Goal: Task Accomplishment & Management: Use online tool/utility

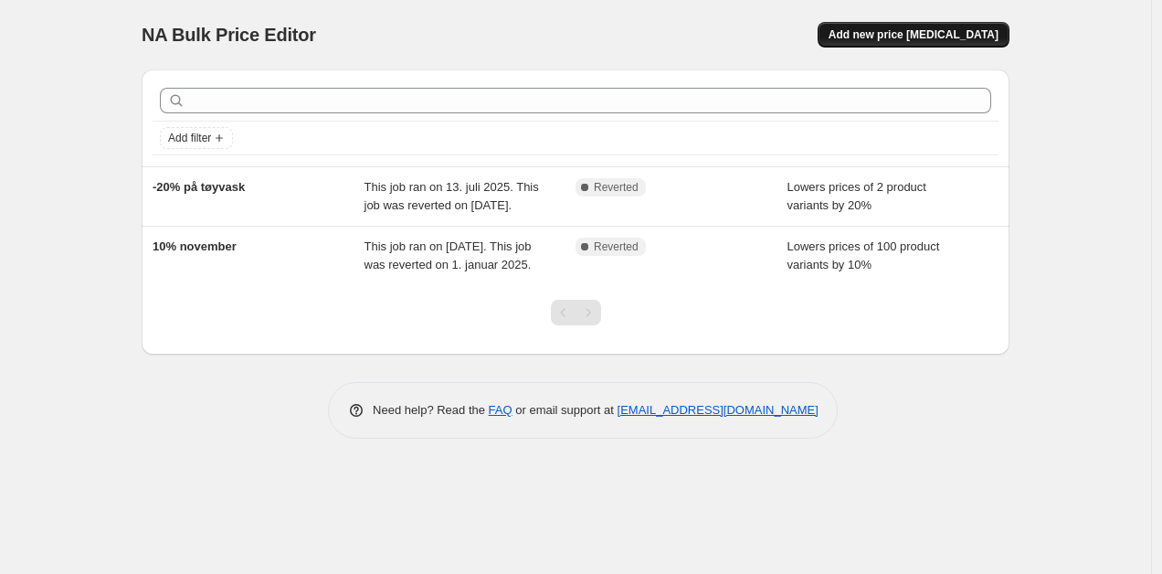
click at [897, 38] on span "Add new price [MEDICAL_DATA]" at bounding box center [913, 34] width 170 height 15
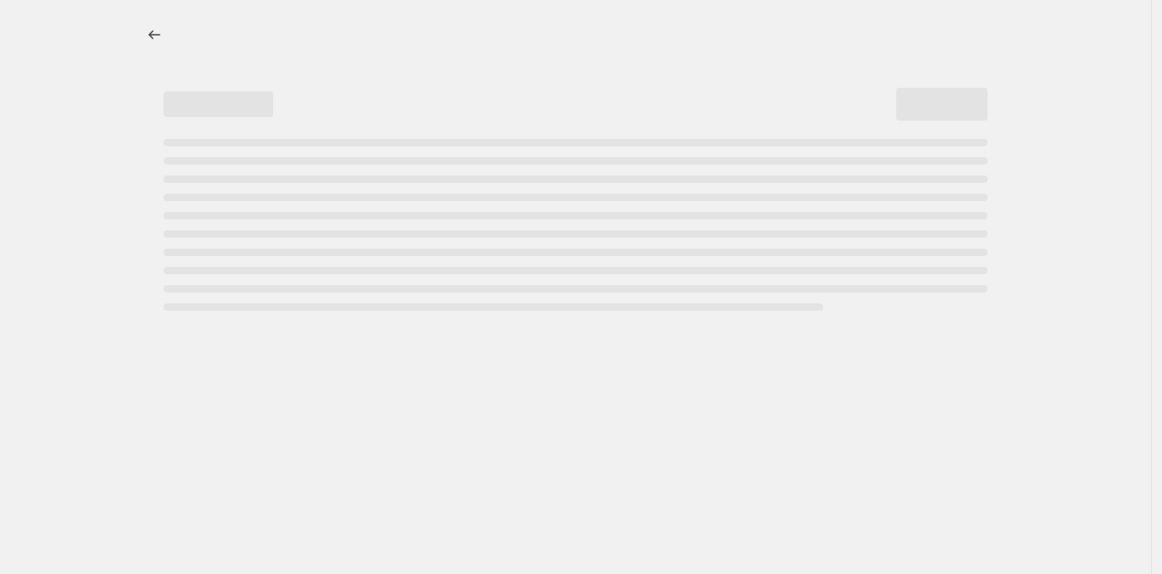
select select "percentage"
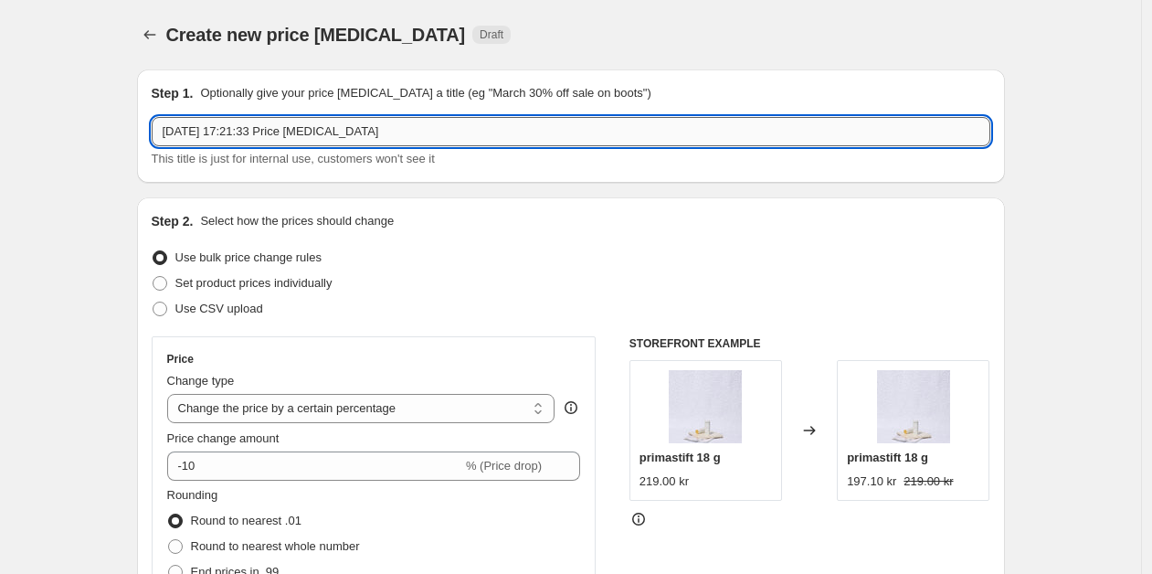
click at [293, 126] on input "[DATE] 17:21:33 Price [MEDICAL_DATA]" at bounding box center [571, 131] width 839 height 29
click at [293, 129] on input "[DATE] 17:21:33 Price [MEDICAL_DATA]" at bounding box center [571, 131] width 839 height 29
type input "-20% på refill"
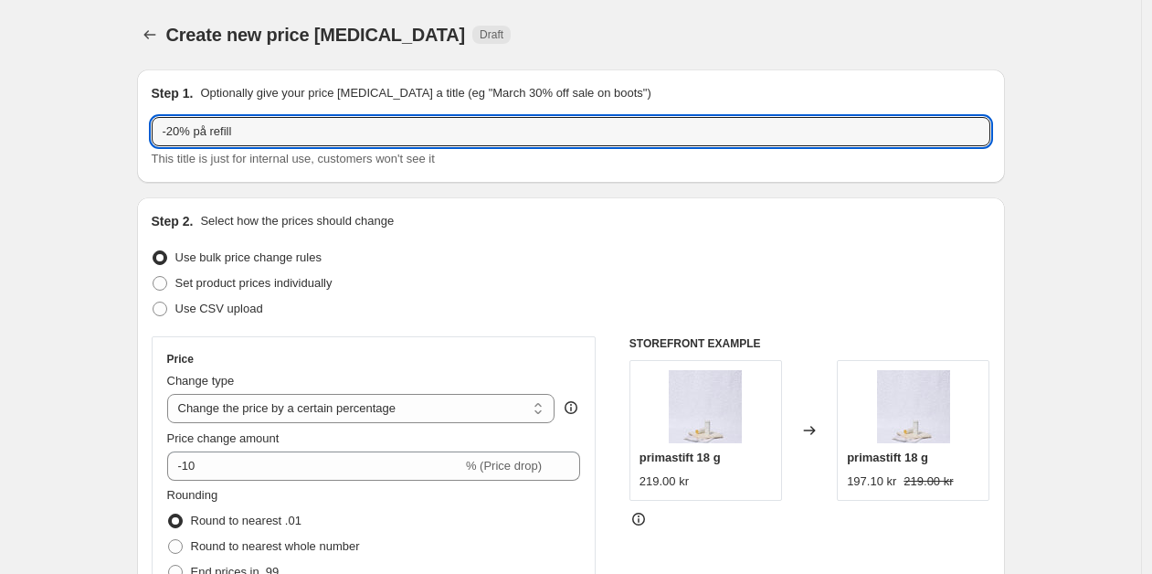
click at [581, 68] on div "Create new price [MEDICAL_DATA]. This page is ready Create new price [MEDICAL_D…" at bounding box center [571, 34] width 868 height 69
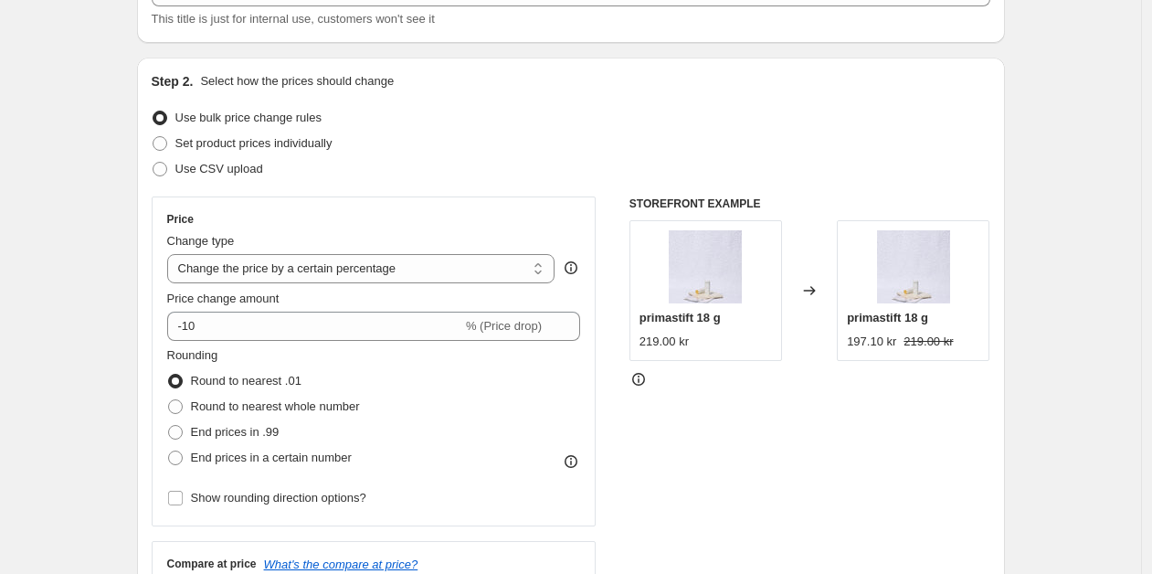
scroll to position [150, 0]
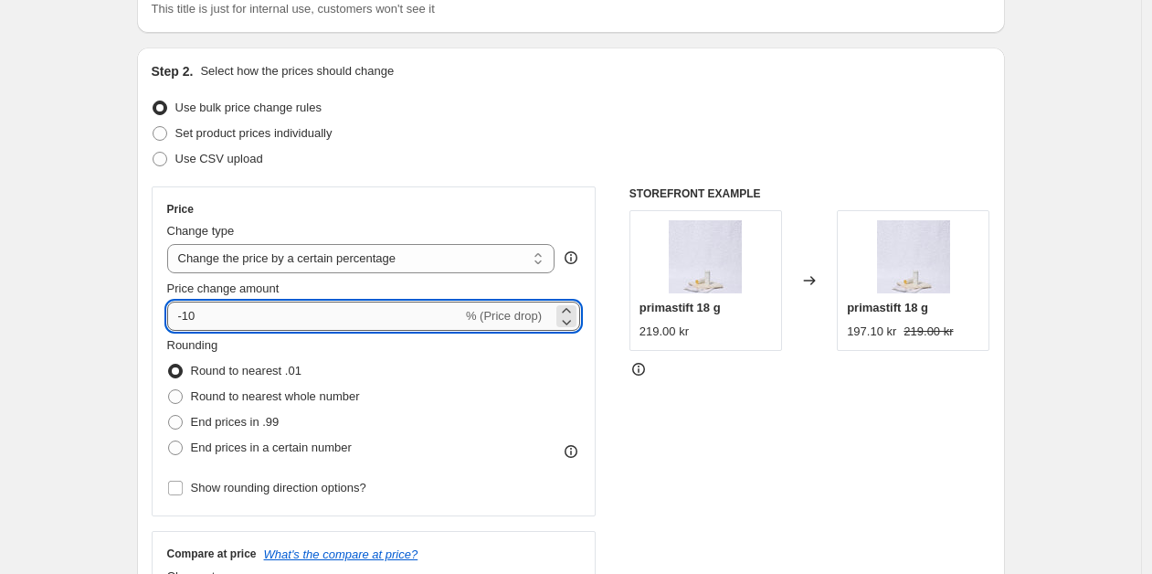
click at [280, 310] on input "-10" at bounding box center [314, 315] width 295 height 29
type input "-1"
type input "-20"
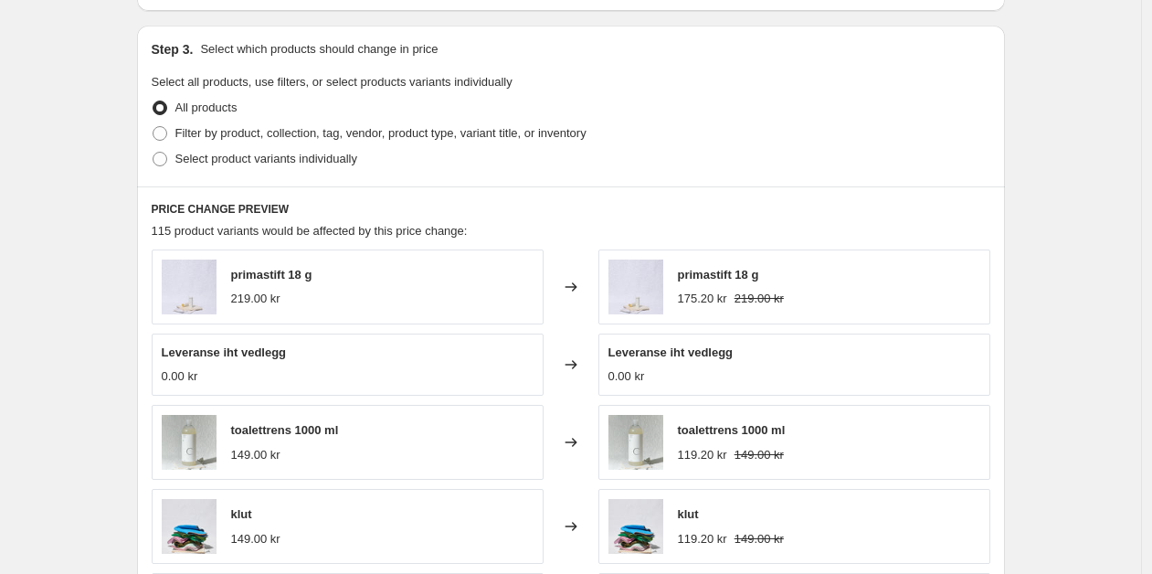
scroll to position [807, 0]
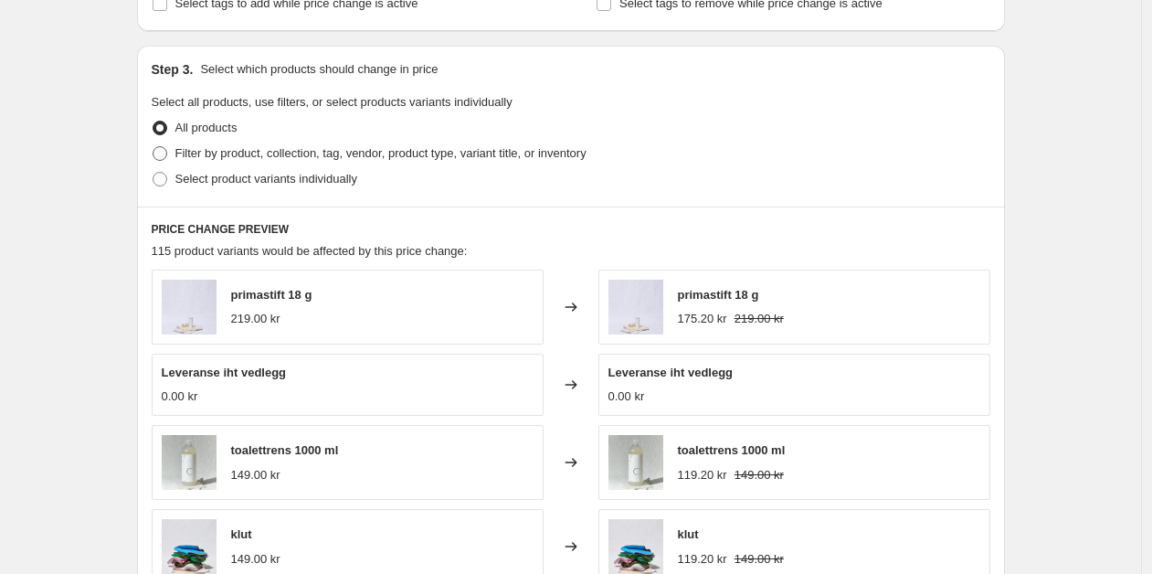
click at [196, 159] on span "Filter by product, collection, tag, vendor, product type, variant title, or inv…" at bounding box center [380, 153] width 411 height 18
click at [153, 147] on input "Filter by product, collection, tag, vendor, product type, variant title, or inv…" at bounding box center [153, 146] width 1 height 1
radio input "true"
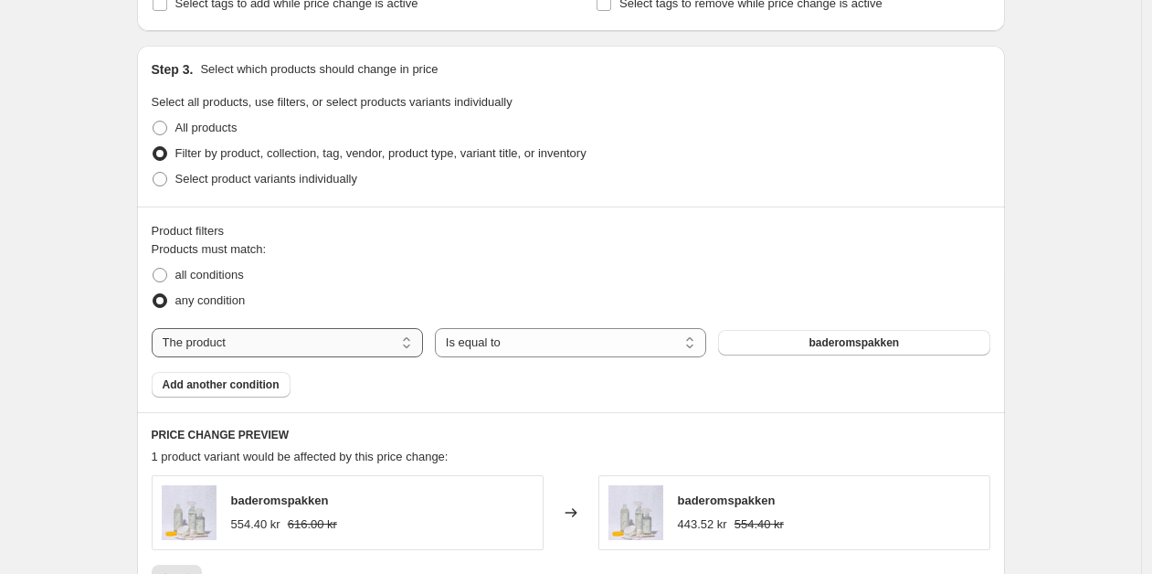
click at [321, 328] on select "The product The product's collection The product's tag The product's vendor The…" at bounding box center [287, 342] width 271 height 29
select select "collection"
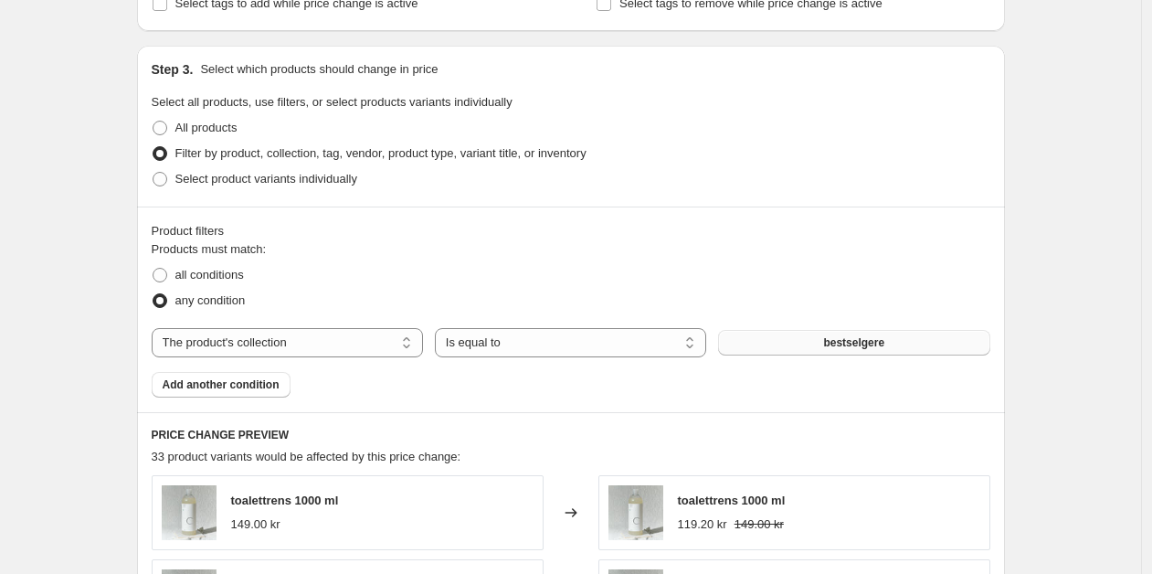
click at [826, 341] on button "bestselgere" at bounding box center [853, 343] width 271 height 26
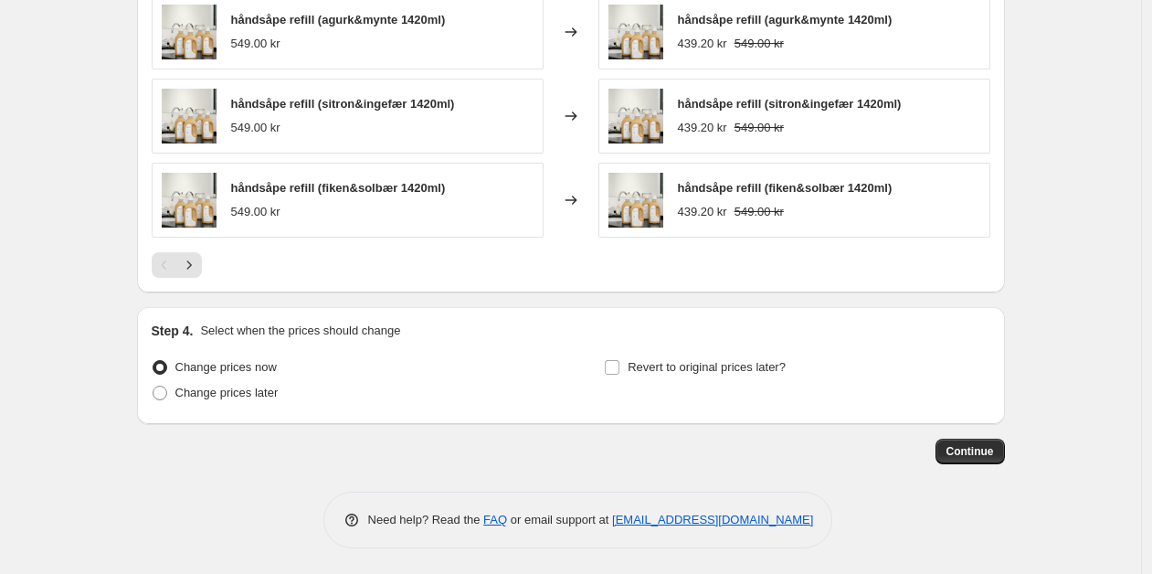
scroll to position [1458, 0]
click at [186, 386] on span "Change prices later" at bounding box center [226, 391] width 103 height 14
click at [153, 385] on input "Change prices later" at bounding box center [153, 384] width 1 height 1
radio input "true"
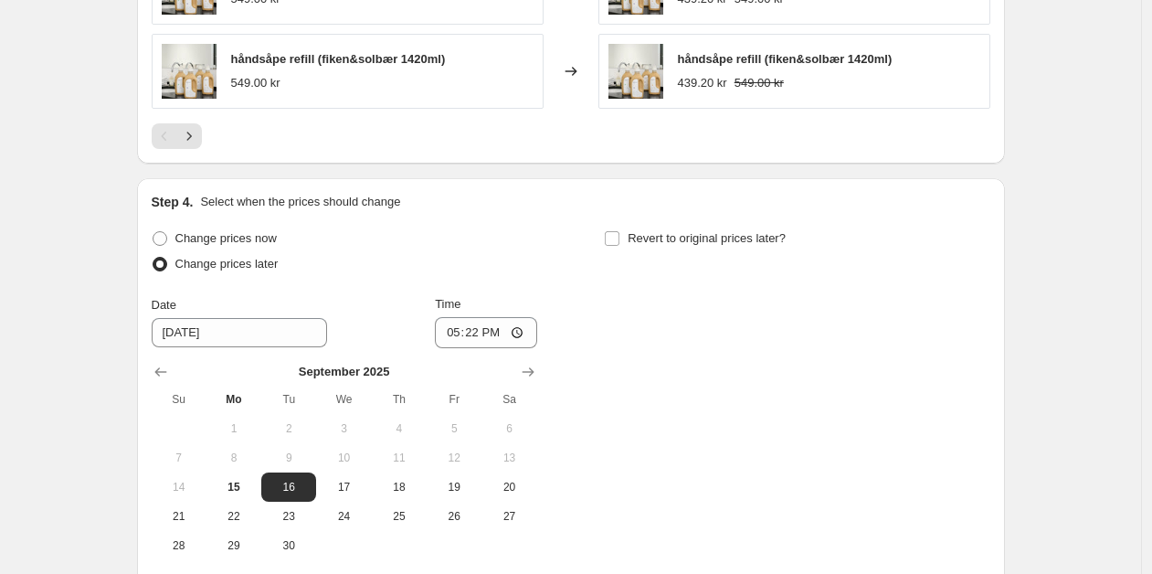
scroll to position [1598, 0]
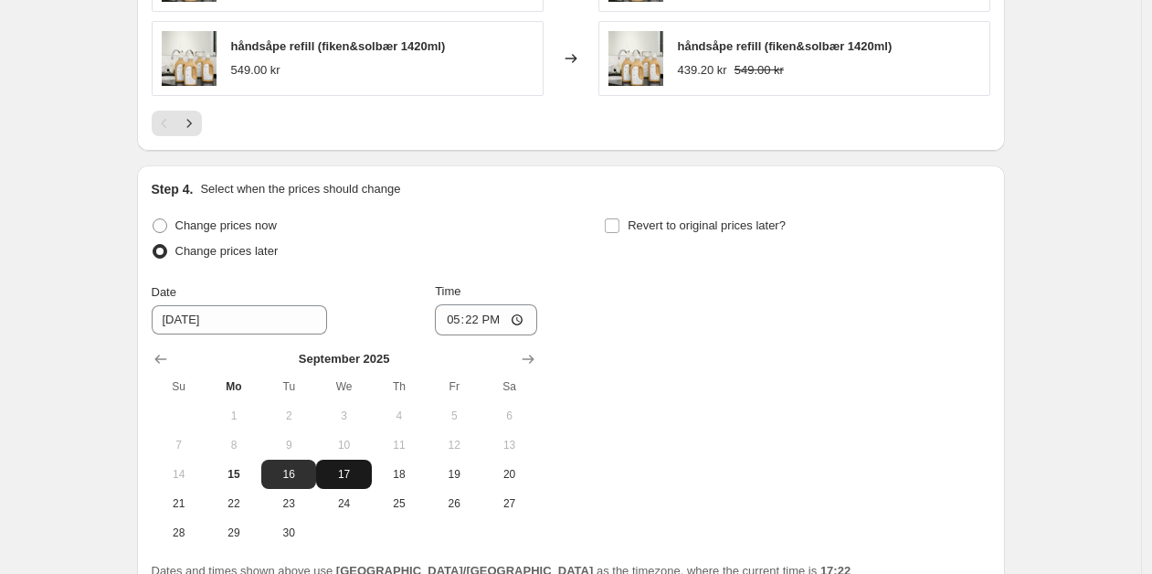
click at [339, 467] on span "17" at bounding box center [343, 474] width 40 height 15
type input "[DATE]"
click at [477, 326] on input "17:22" at bounding box center [486, 319] width 102 height 31
type input "00:15"
click at [616, 221] on input "Revert to original prices later?" at bounding box center [612, 225] width 15 height 15
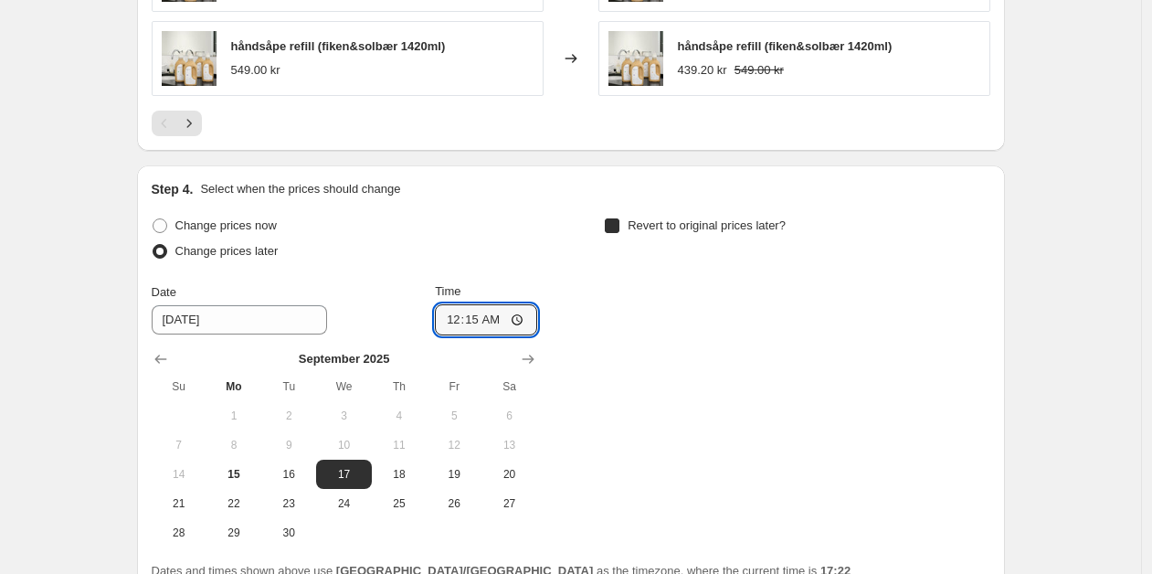
checkbox input "true"
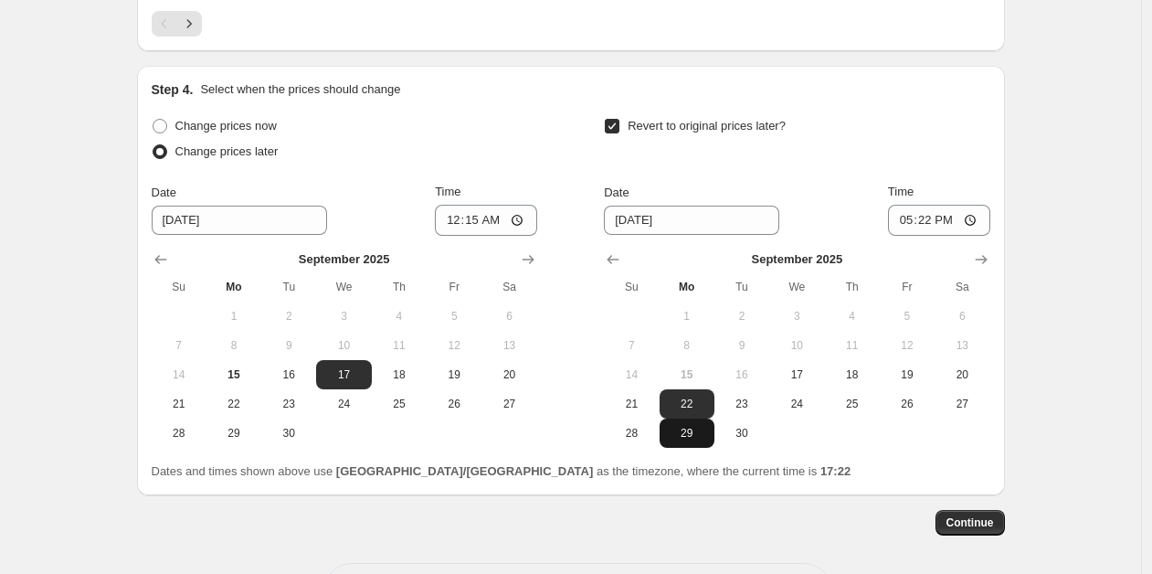
scroll to position [1720, 0]
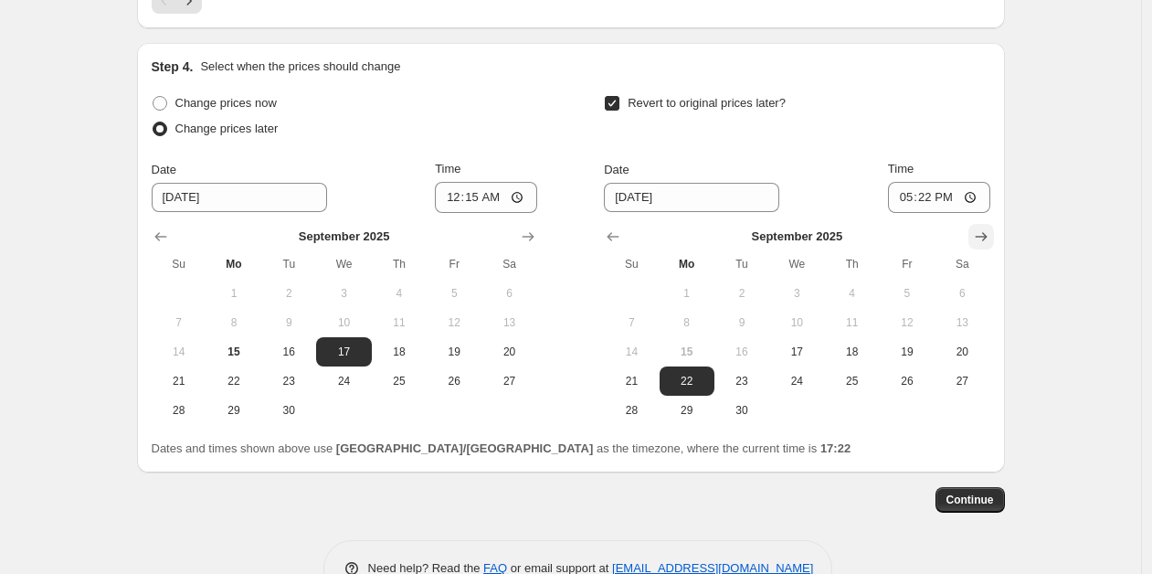
click at [981, 237] on icon "Show next month, October 2025" at bounding box center [981, 236] width 12 height 9
click at [811, 290] on span "1" at bounding box center [796, 293] width 40 height 15
type input "[DATE]"
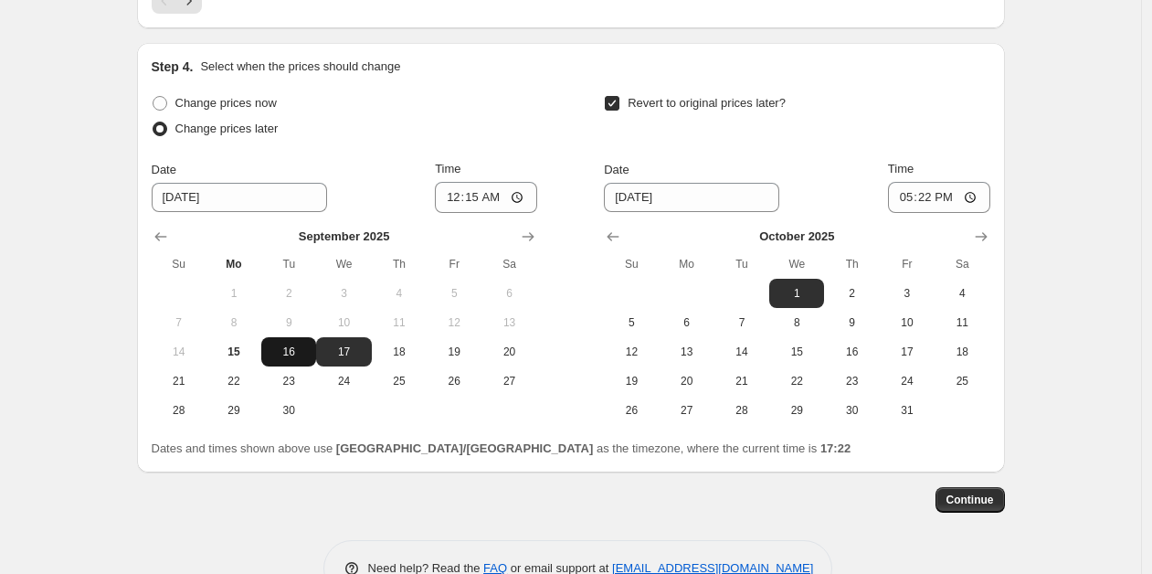
click at [283, 353] on span "16" at bounding box center [289, 351] width 40 height 15
type input "[DATE]"
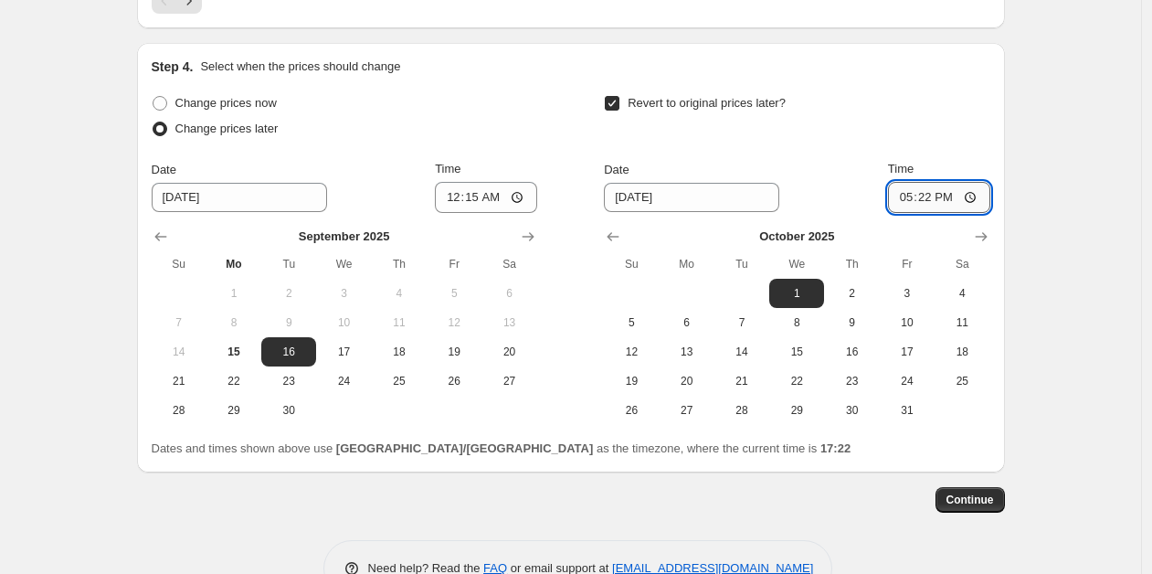
click at [924, 197] on input "17:22" at bounding box center [939, 197] width 102 height 31
type input "00:15"
click at [967, 499] on span "Continue" at bounding box center [969, 499] width 47 height 15
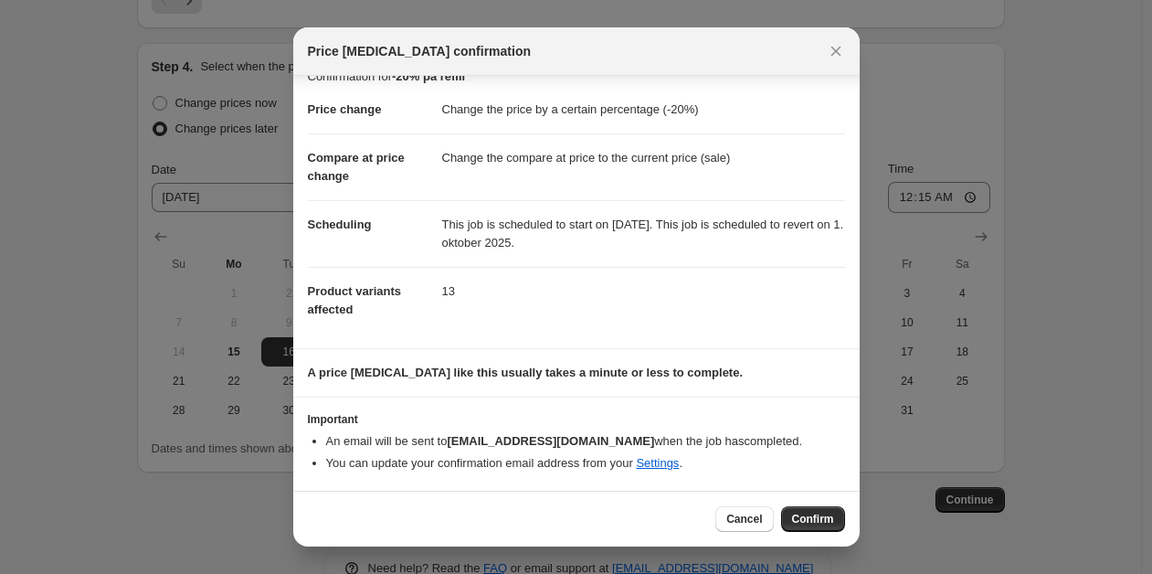
scroll to position [23, 0]
drag, startPoint x: 798, startPoint y: 513, endPoint x: 955, endPoint y: 457, distance: 166.1
click at [798, 513] on span "Confirm" at bounding box center [813, 519] width 42 height 15
